Goal: Navigation & Orientation: Find specific page/section

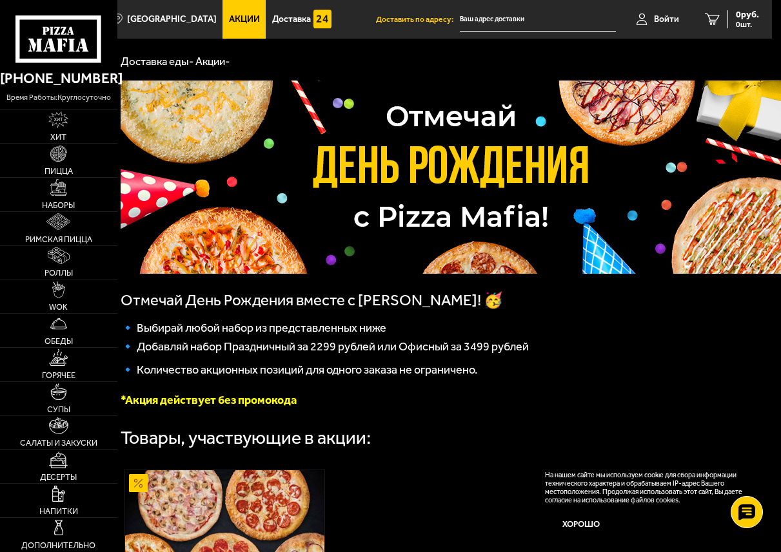
scroll to position [0, 9]
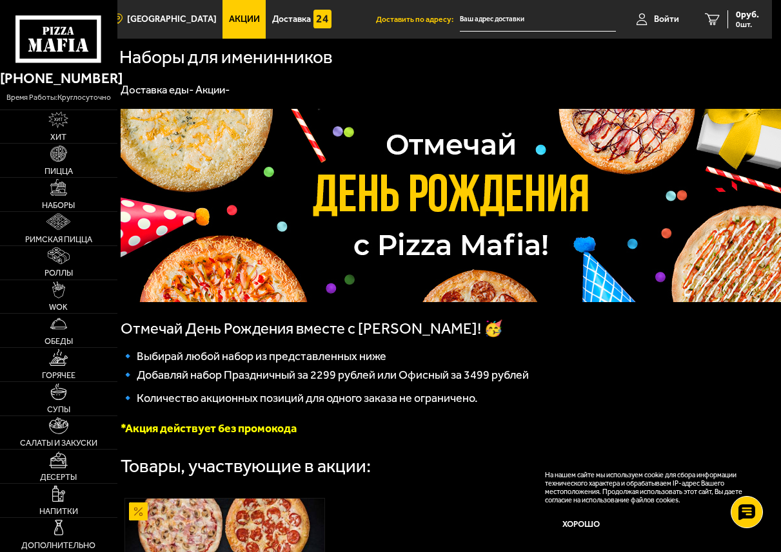
click at [235, 33] on link "Акции" at bounding box center [243, 19] width 43 height 39
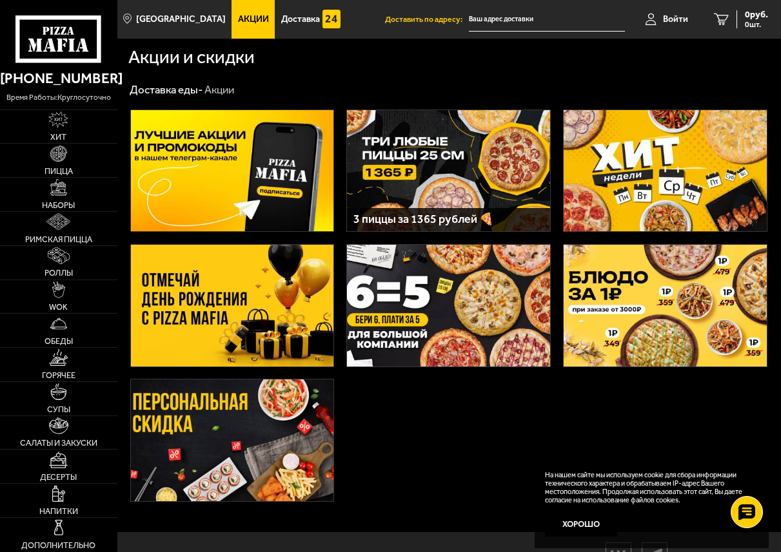
scroll to position [65, 0]
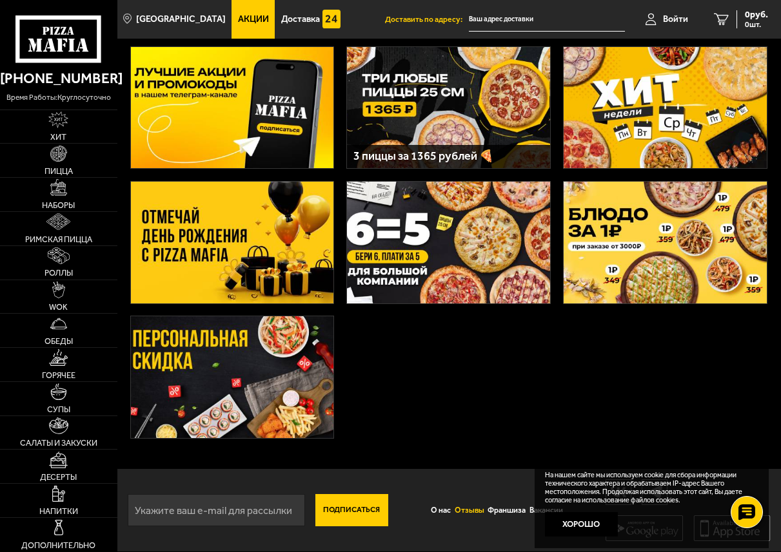
click at [460, 507] on link "Отзывы" at bounding box center [470, 510] width 34 height 24
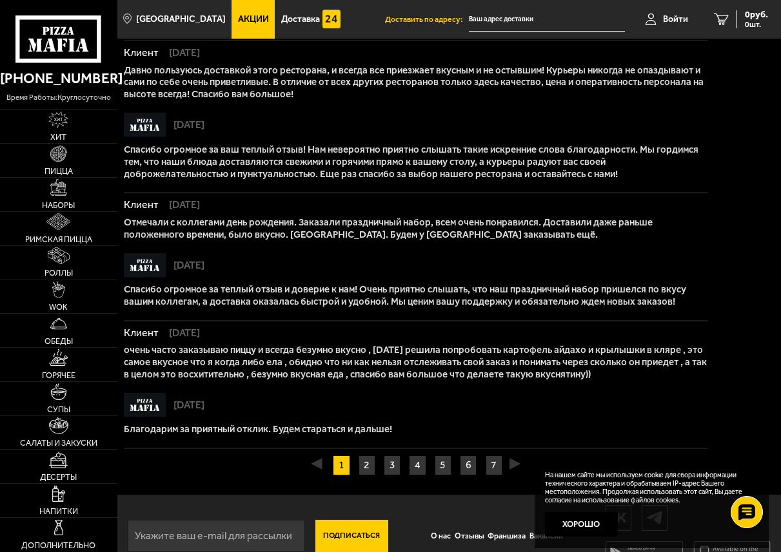
scroll to position [887, 0]
